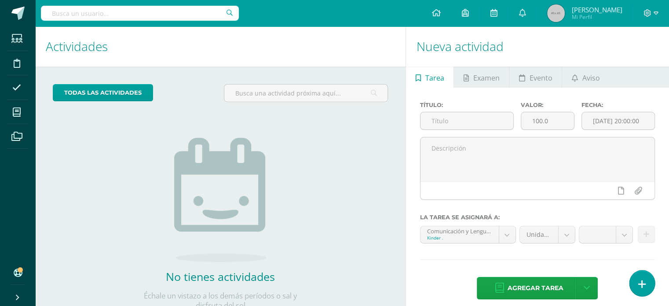
click at [641, 290] on link at bounding box center [642, 283] width 25 height 26
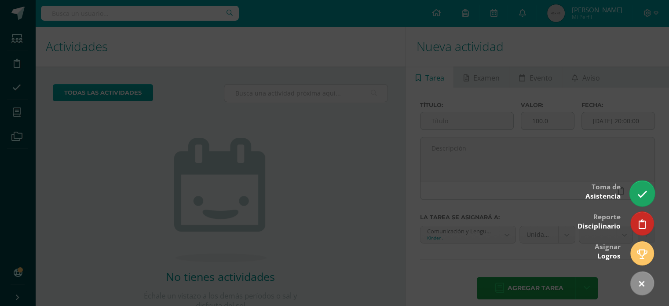
click at [639, 190] on icon at bounding box center [642, 194] width 10 height 10
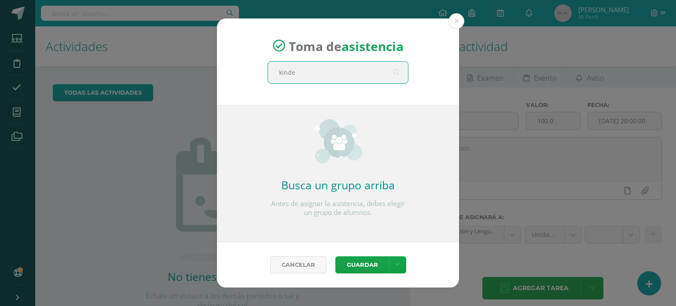
type input "kinder"
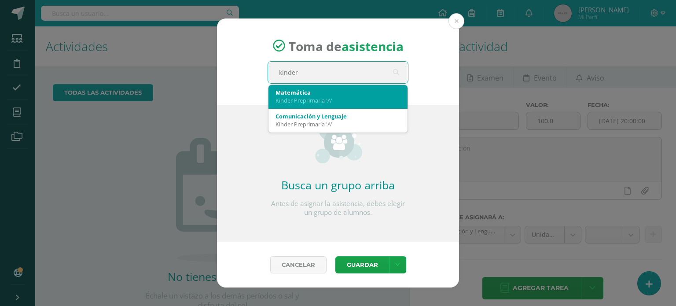
click at [342, 92] on div "Matemática" at bounding box center [337, 92] width 125 height 8
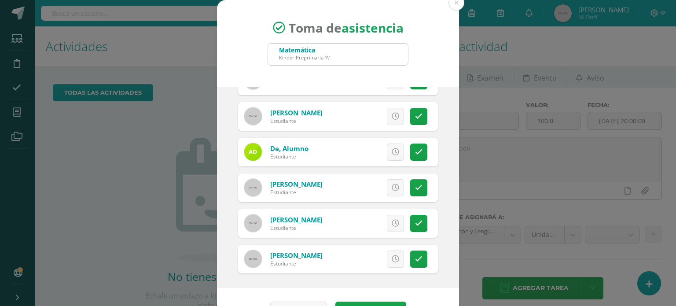
scroll to position [19, 0]
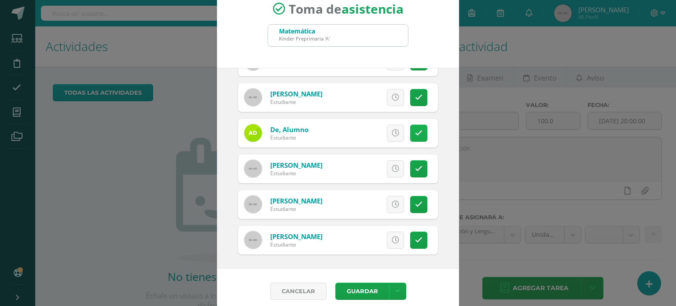
click at [412, 129] on link at bounding box center [418, 133] width 17 height 17
click at [415, 170] on icon at bounding box center [418, 168] width 7 height 7
click at [415, 205] on icon at bounding box center [418, 204] width 7 height 7
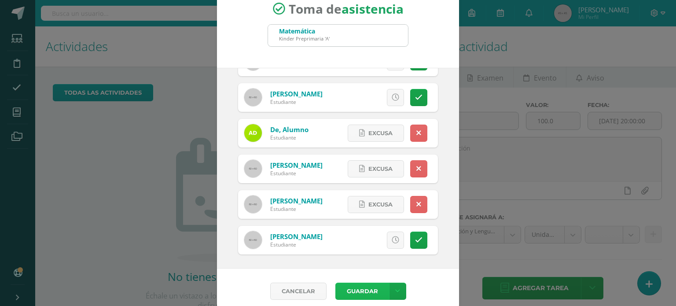
click at [356, 288] on button "Guardar" at bounding box center [362, 291] width 54 height 17
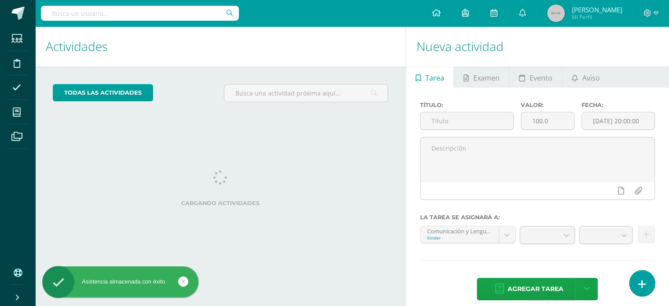
click at [645, 283] on icon at bounding box center [643, 284] width 8 height 10
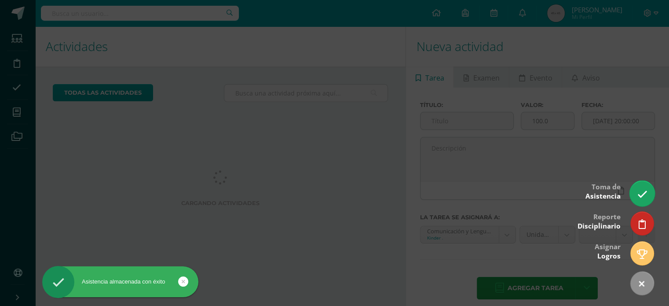
click at [643, 198] on icon at bounding box center [642, 194] width 10 height 10
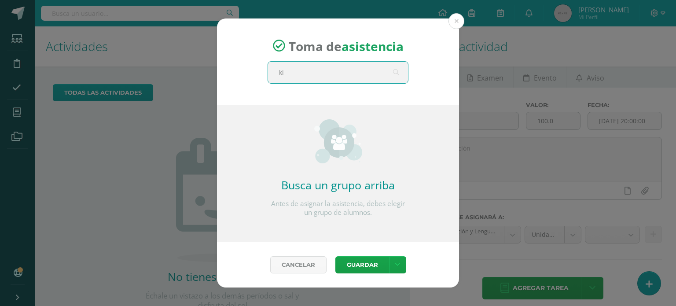
type input "kin"
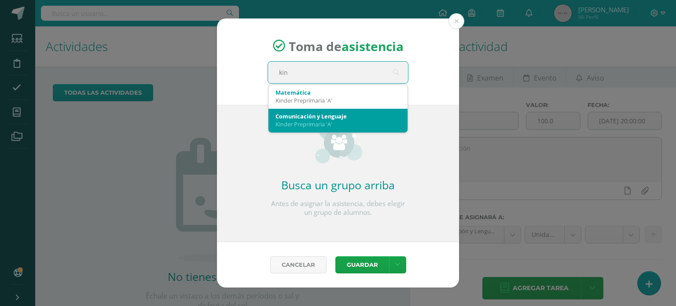
click at [355, 116] on div "Comunicación y Lenguaje" at bounding box center [337, 116] width 125 height 8
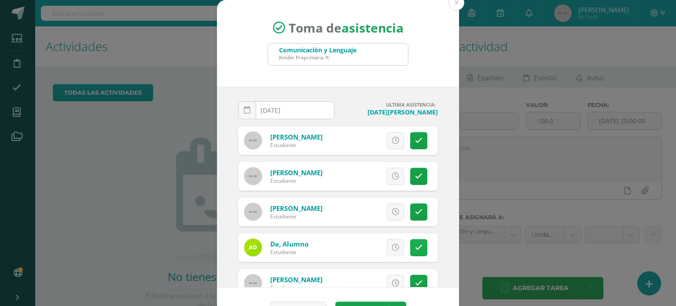
click at [412, 246] on link at bounding box center [418, 247] width 17 height 17
click at [415, 209] on icon at bounding box center [418, 211] width 7 height 7
click at [416, 209] on icon at bounding box center [418, 211] width 5 height 7
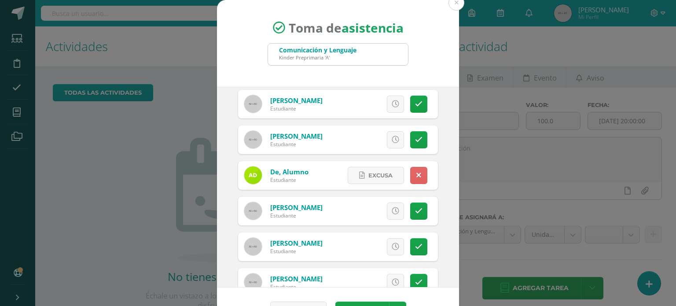
scroll to position [95, 0]
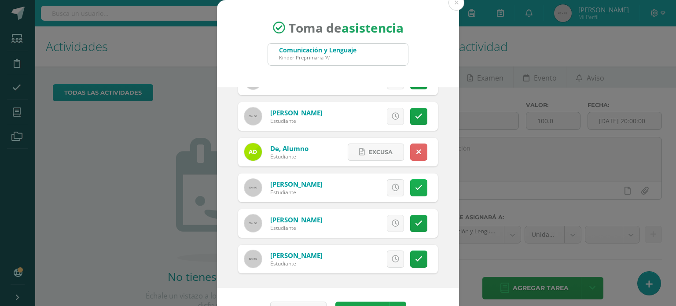
click at [413, 186] on link at bounding box center [418, 187] width 17 height 17
click at [415, 224] on icon at bounding box center [418, 223] width 7 height 7
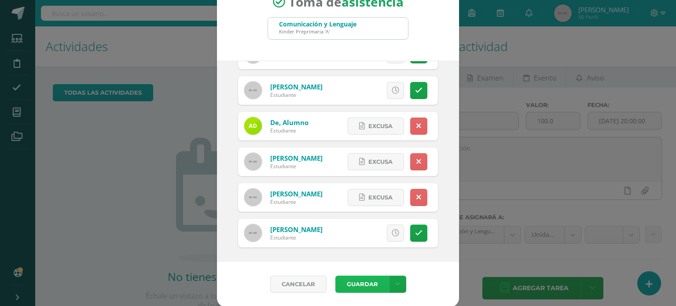
click at [359, 278] on button "Guardar" at bounding box center [362, 283] width 54 height 17
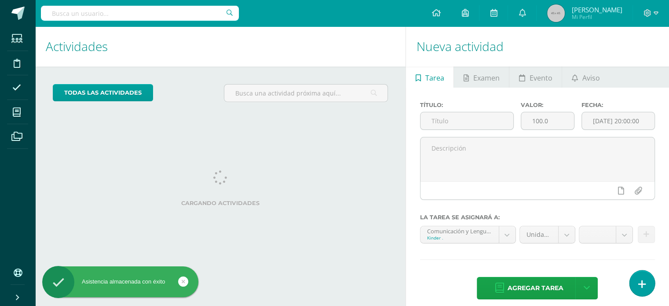
click at [640, 287] on icon at bounding box center [643, 284] width 8 height 10
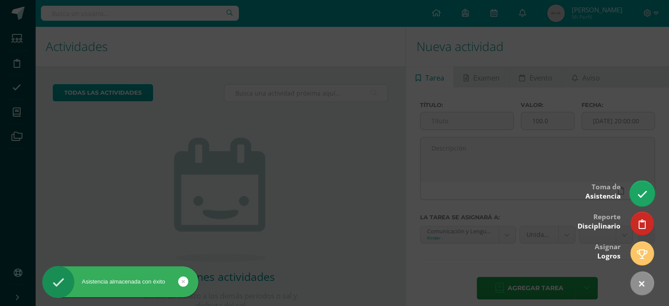
click at [640, 194] on icon at bounding box center [642, 194] width 10 height 10
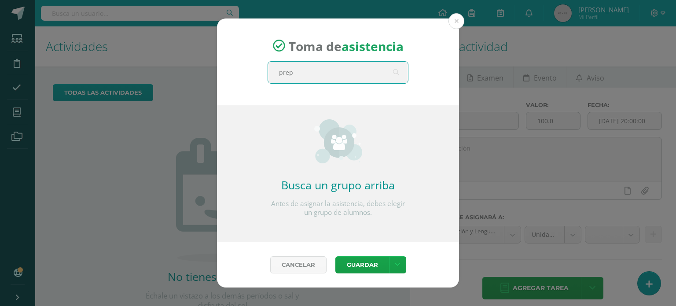
type input "prepa"
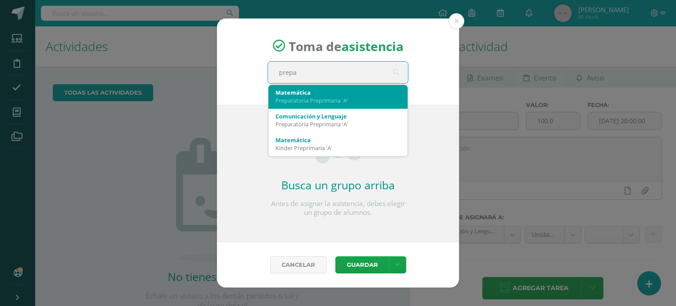
click at [313, 102] on div "Preparatoria Preprimaria 'A'" at bounding box center [337, 100] width 125 height 8
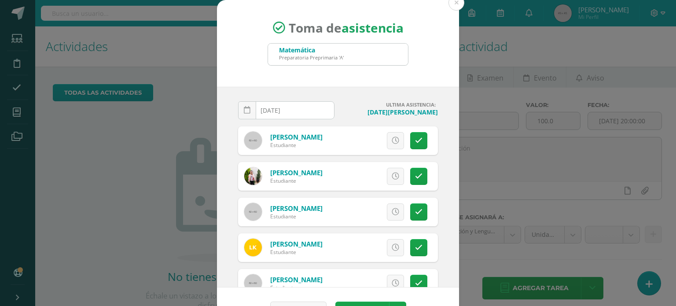
scroll to position [26, 0]
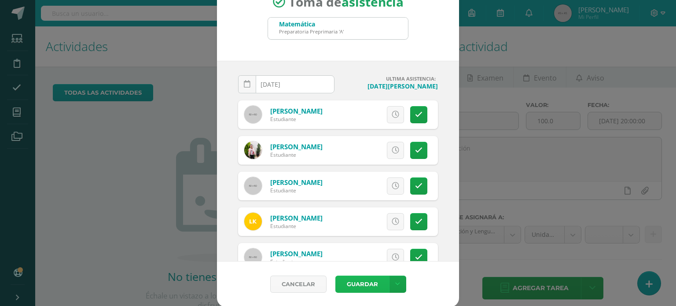
click at [362, 283] on button "Guardar" at bounding box center [362, 283] width 54 height 17
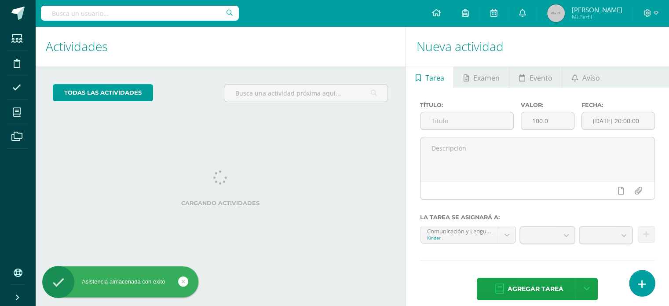
click at [644, 284] on icon at bounding box center [643, 284] width 8 height 10
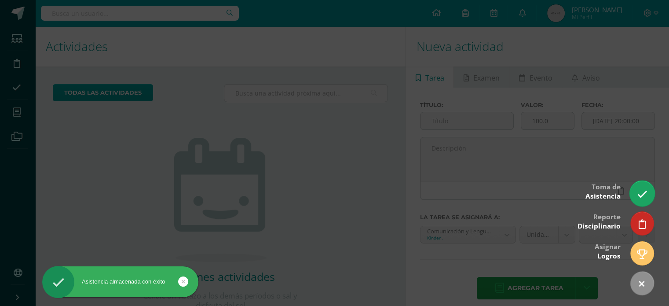
click at [641, 191] on icon at bounding box center [642, 194] width 10 height 10
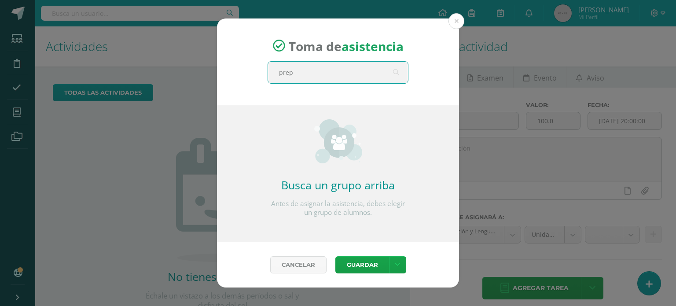
type input "prepa"
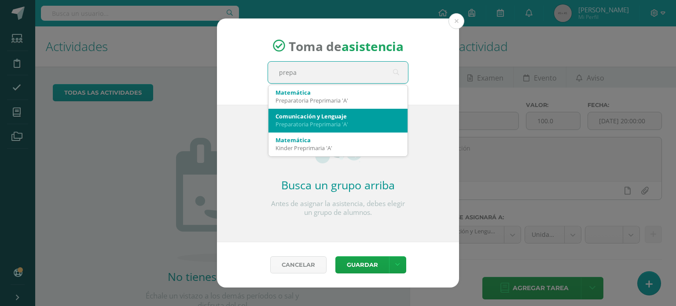
click at [324, 109] on div "Comunicación y Lenguaje Preparatoria Preprimaria 'A'" at bounding box center [337, 120] width 125 height 23
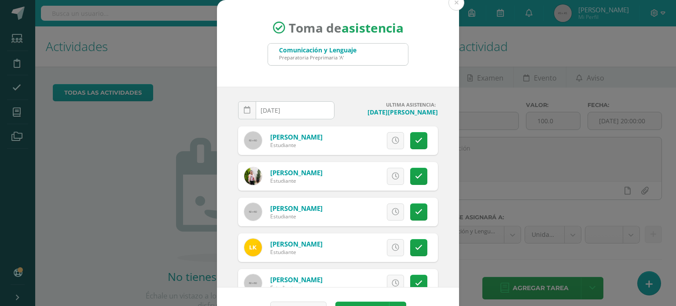
scroll to position [26, 0]
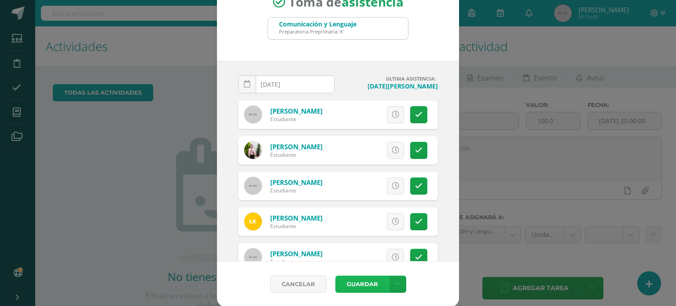
click at [359, 286] on button "Guardar" at bounding box center [362, 283] width 54 height 17
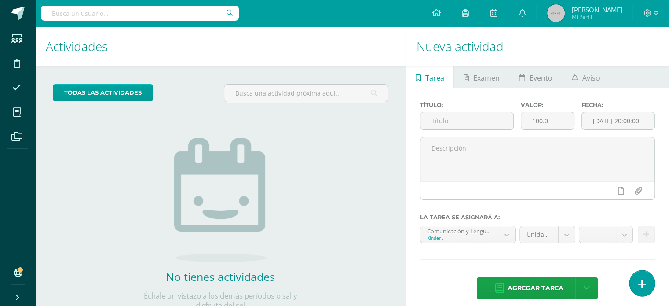
click at [645, 281] on icon at bounding box center [643, 284] width 8 height 10
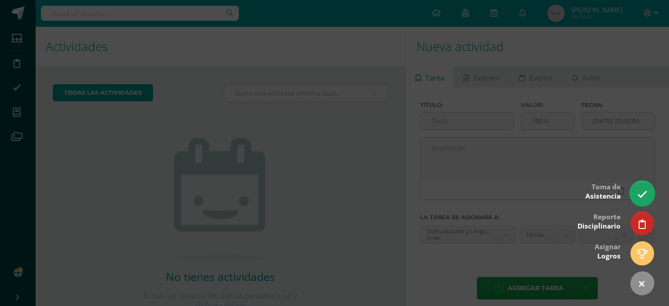
click at [634, 196] on link at bounding box center [642, 193] width 25 height 26
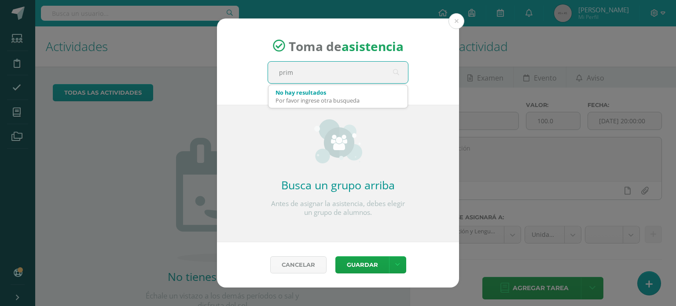
type input "prime"
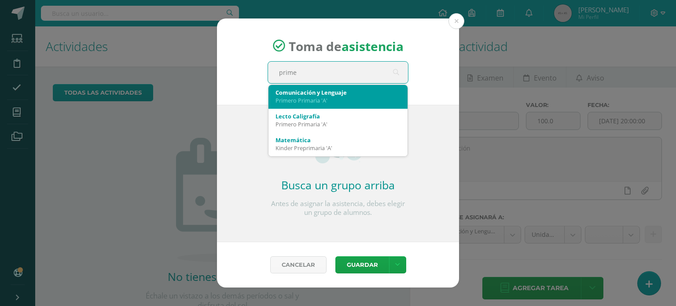
click at [325, 105] on div "Comunicación y Lenguaje Primero Primaria 'A'" at bounding box center [337, 96] width 125 height 23
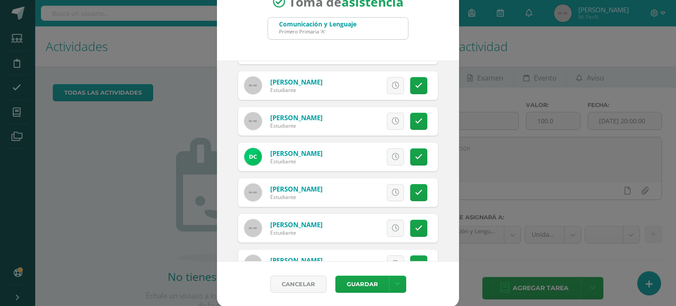
scroll to position [34, 0]
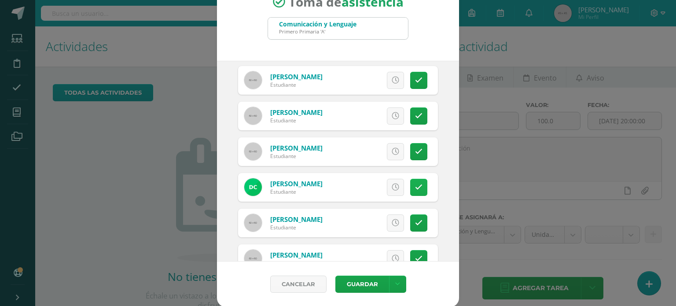
click at [415, 186] on icon at bounding box center [418, 187] width 7 height 7
click at [368, 184] on span "Excusa" at bounding box center [380, 187] width 24 height 16
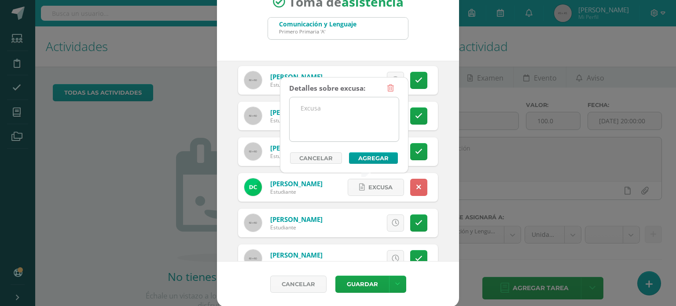
click at [331, 116] on textarea at bounding box center [344, 119] width 109 height 44
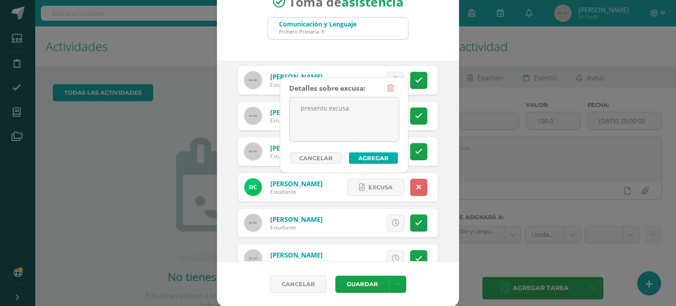
type textarea "presento excusa"
click at [379, 155] on button "Agregar" at bounding box center [373, 157] width 49 height 11
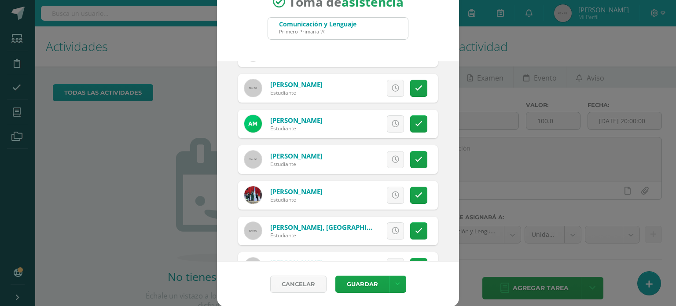
scroll to position [320, 0]
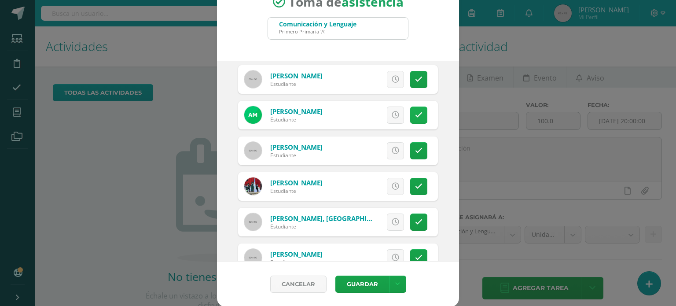
click at [415, 115] on icon at bounding box center [418, 114] width 7 height 7
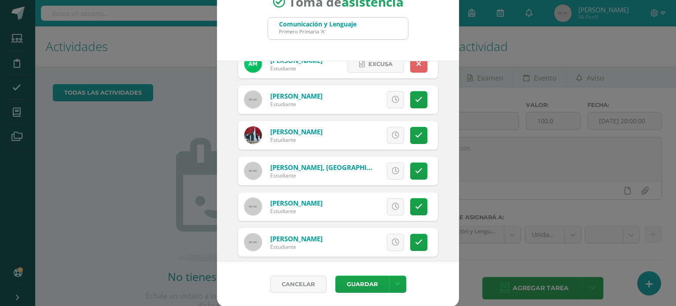
scroll to position [371, 0]
click at [415, 134] on icon at bounding box center [418, 135] width 7 height 7
click at [369, 133] on span "Excusa" at bounding box center [380, 135] width 24 height 16
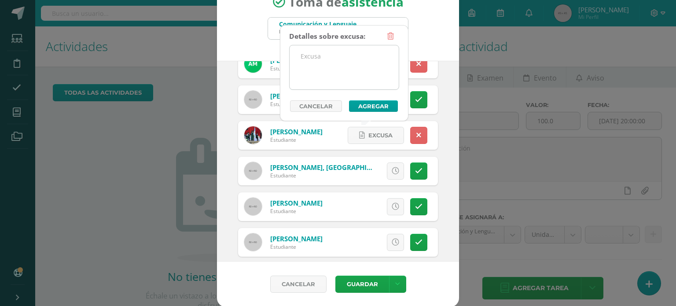
click at [350, 76] on textarea at bounding box center [344, 67] width 109 height 44
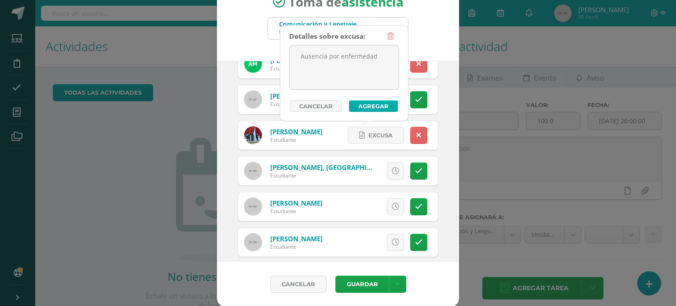
type textarea "Ausencia por enfermedad"
click at [381, 100] on button "Agregar" at bounding box center [373, 105] width 49 height 11
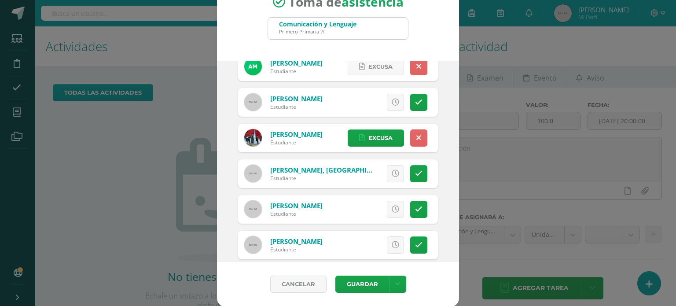
scroll to position [381, 0]
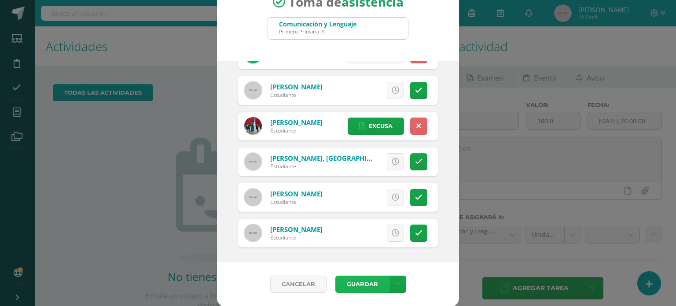
click at [352, 283] on button "Guardar" at bounding box center [362, 283] width 54 height 17
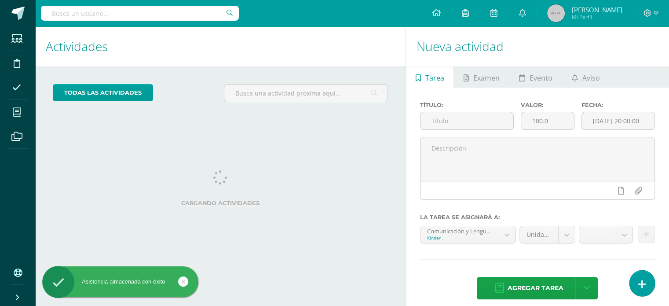
click at [644, 279] on icon at bounding box center [643, 284] width 8 height 10
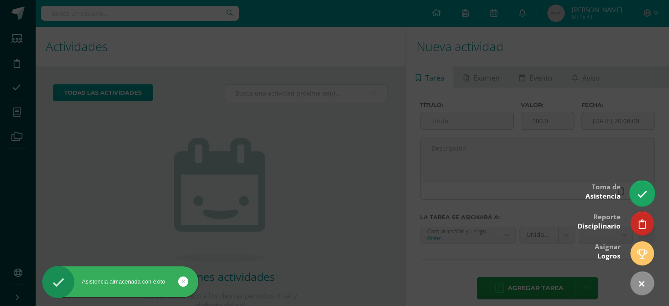
click at [637, 187] on link at bounding box center [642, 193] width 25 height 26
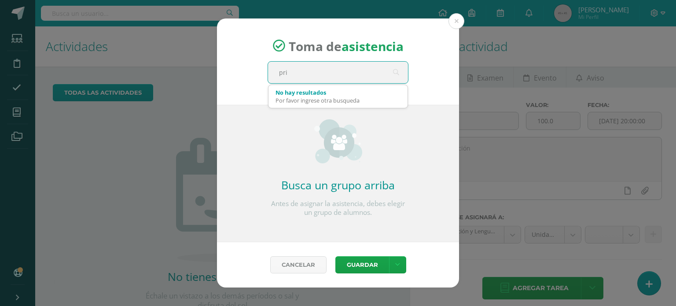
type input "prim"
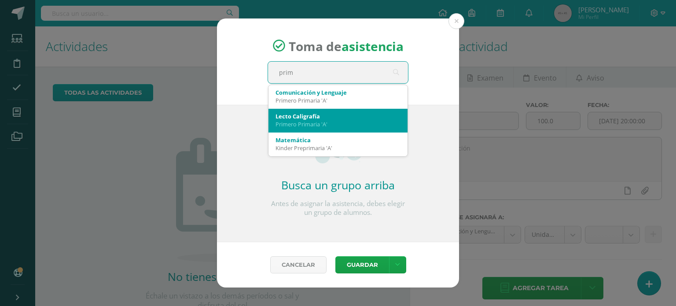
click at [327, 122] on div "Primero Primaria 'A'" at bounding box center [337, 124] width 125 height 8
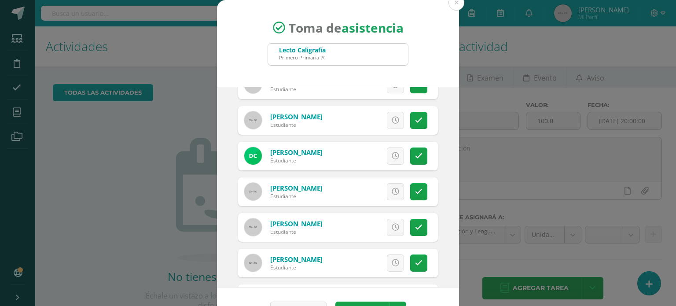
scroll to position [107, 0]
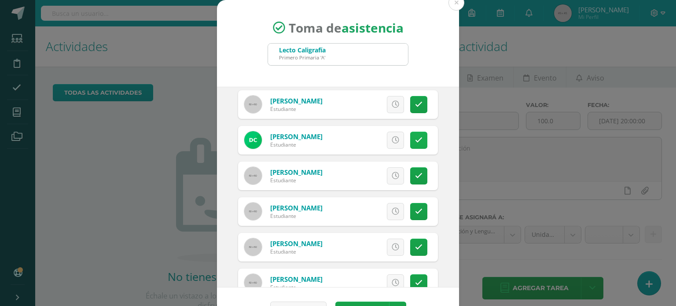
click at [415, 141] on icon at bounding box center [418, 139] width 7 height 7
click at [373, 137] on span "Excusa" at bounding box center [380, 140] width 24 height 16
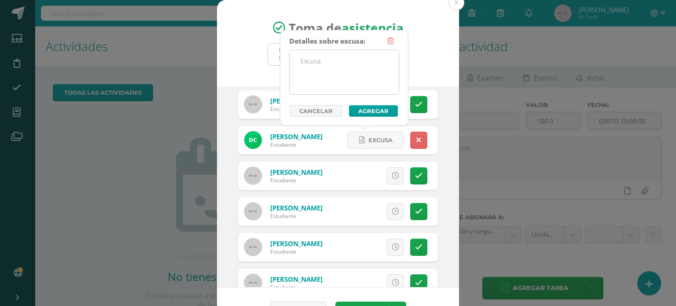
click at [345, 66] on textarea at bounding box center [344, 72] width 109 height 44
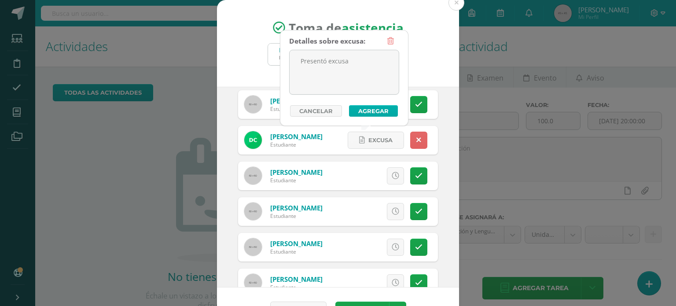
type textarea "Presentó excusa"
click at [372, 108] on button "Agregar" at bounding box center [373, 110] width 49 height 11
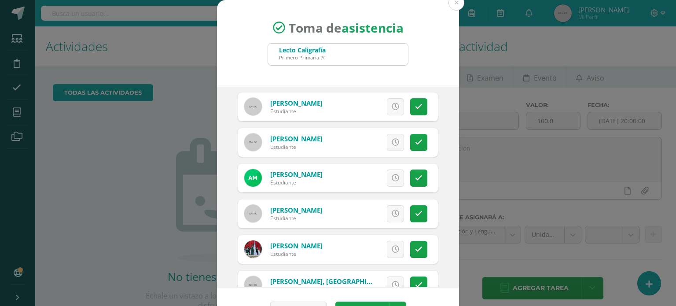
scroll to position [284, 0]
click at [415, 179] on icon at bounding box center [418, 176] width 7 height 7
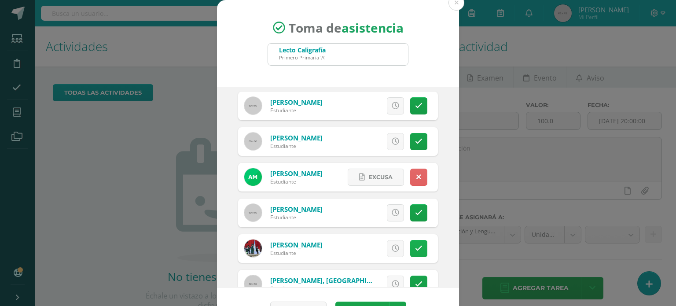
click at [415, 245] on icon at bounding box center [418, 248] width 7 height 7
click at [377, 245] on span "Excusa" at bounding box center [380, 248] width 24 height 16
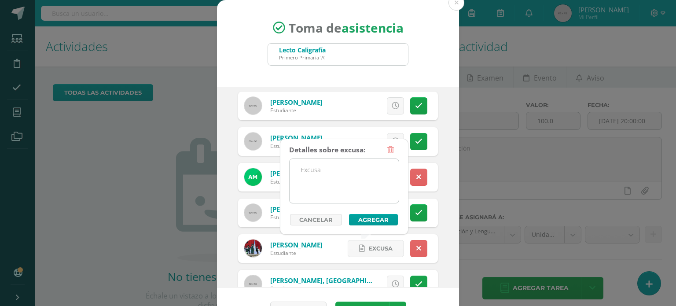
click at [345, 182] on textarea at bounding box center [344, 181] width 109 height 44
type textarea "p"
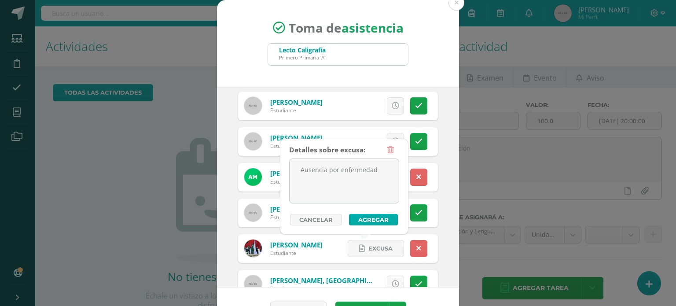
type textarea "Ausencia por enfermedad"
click at [373, 221] on button "Agregar" at bounding box center [373, 219] width 49 height 11
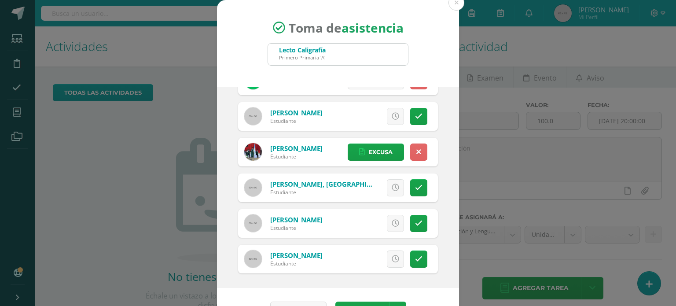
scroll to position [26, 0]
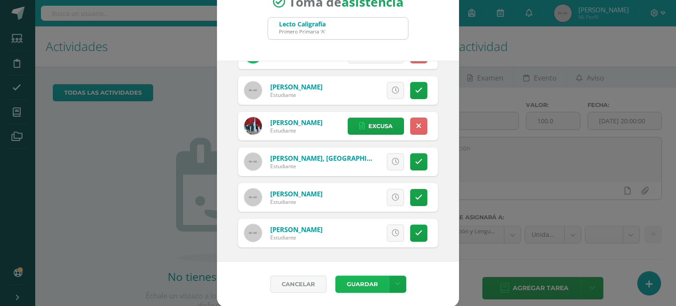
click at [352, 282] on button "Guardar" at bounding box center [362, 283] width 54 height 17
